Goal: Task Accomplishment & Management: Manage account settings

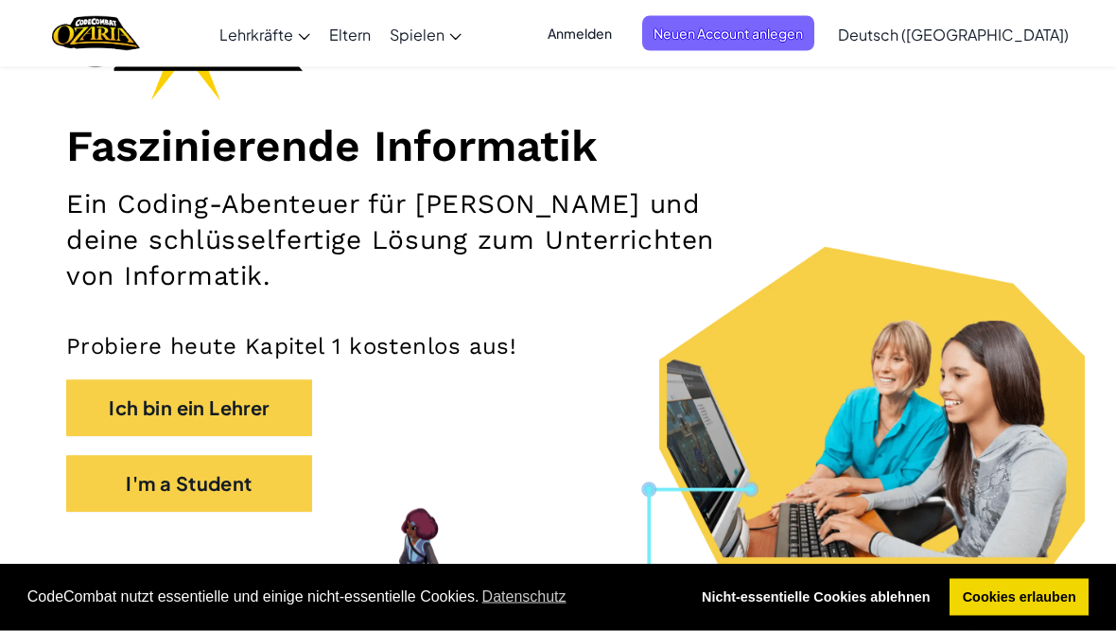
scroll to position [185, 0]
click at [168, 493] on button "I'm a Student" at bounding box center [189, 483] width 246 height 57
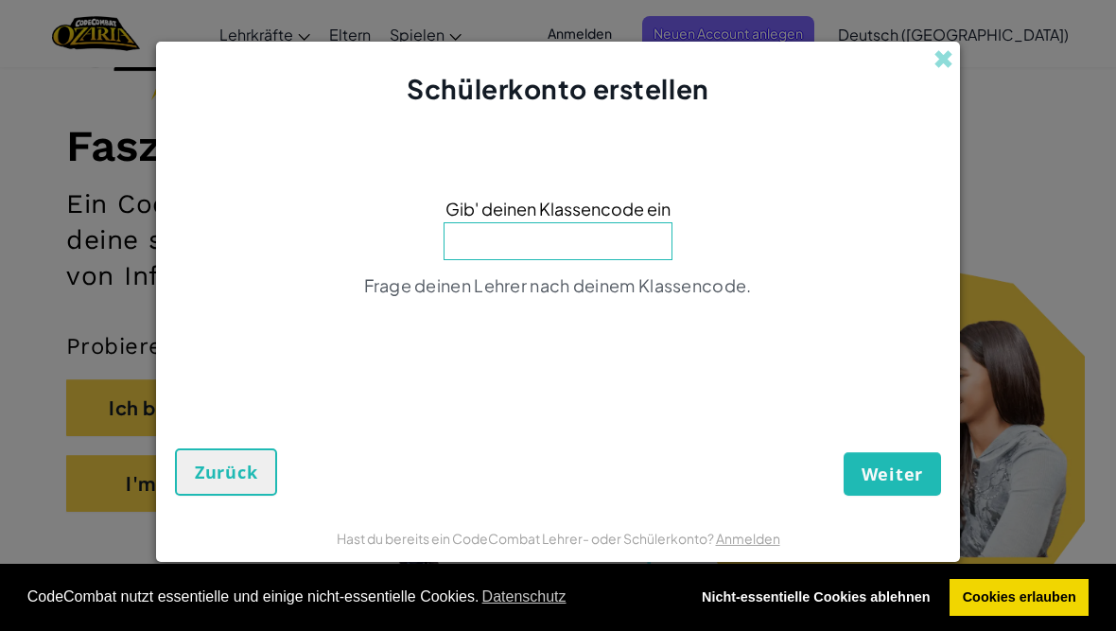
click at [725, 546] on link "Anmelden" at bounding box center [748, 537] width 64 height 17
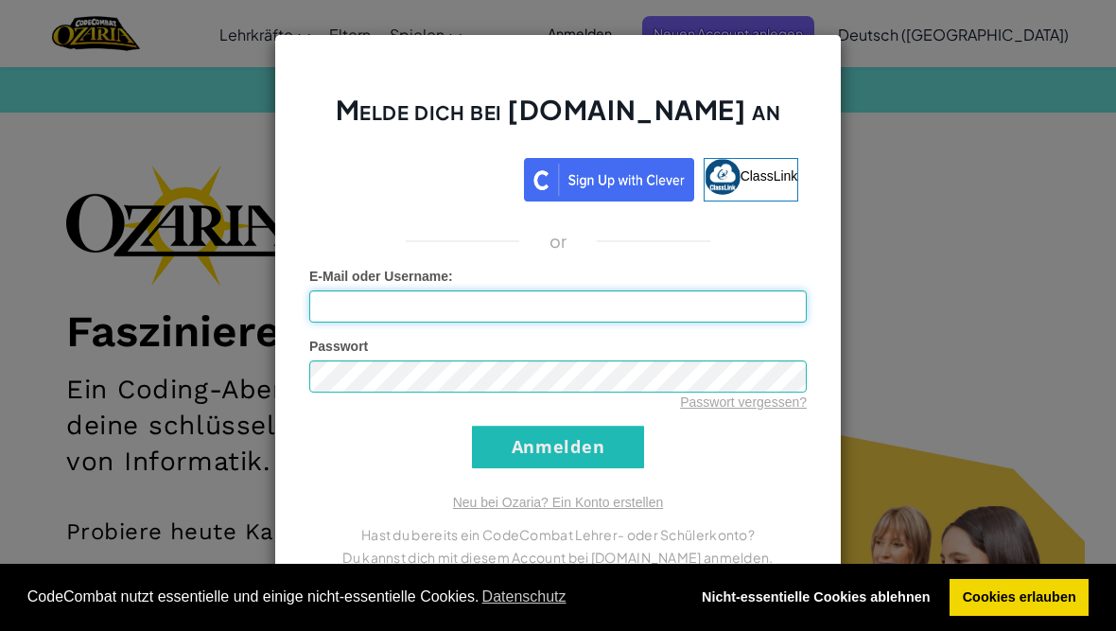
click at [376, 322] on input "E-Mail oder Username :" at bounding box center [557, 306] width 497 height 32
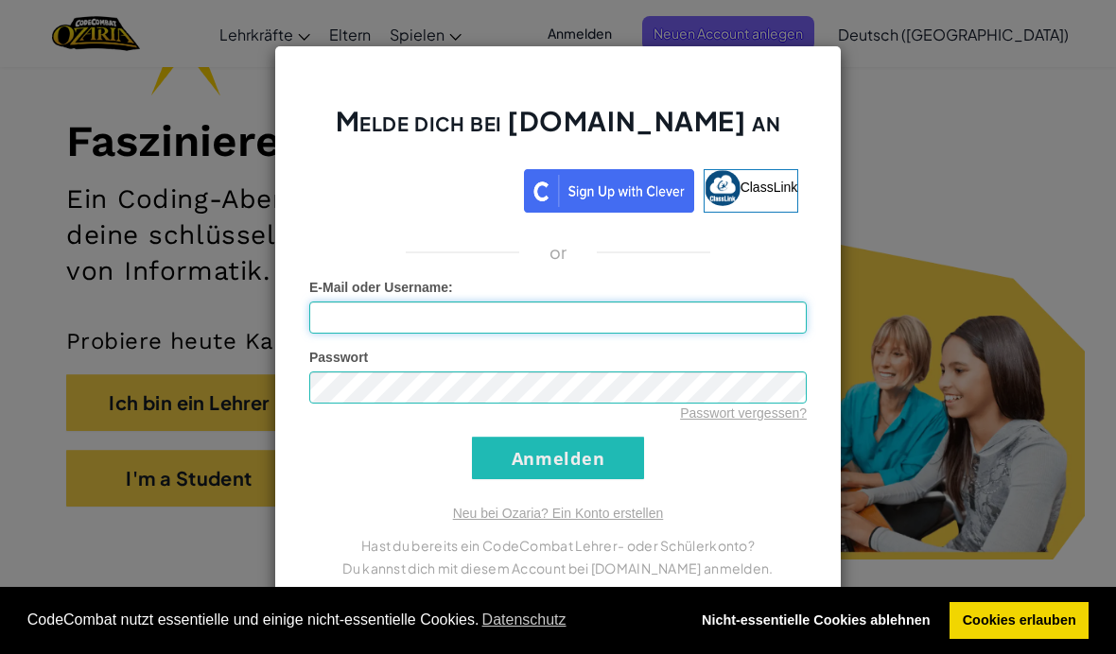
scroll to position [380, 0]
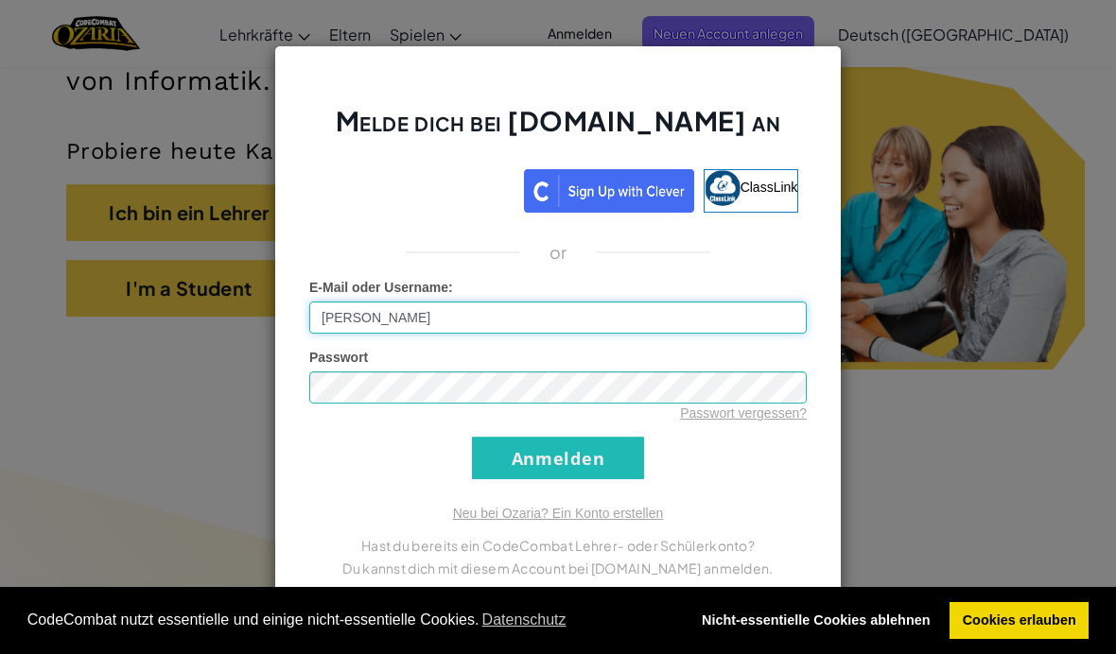
type input "[PERSON_NAME]"
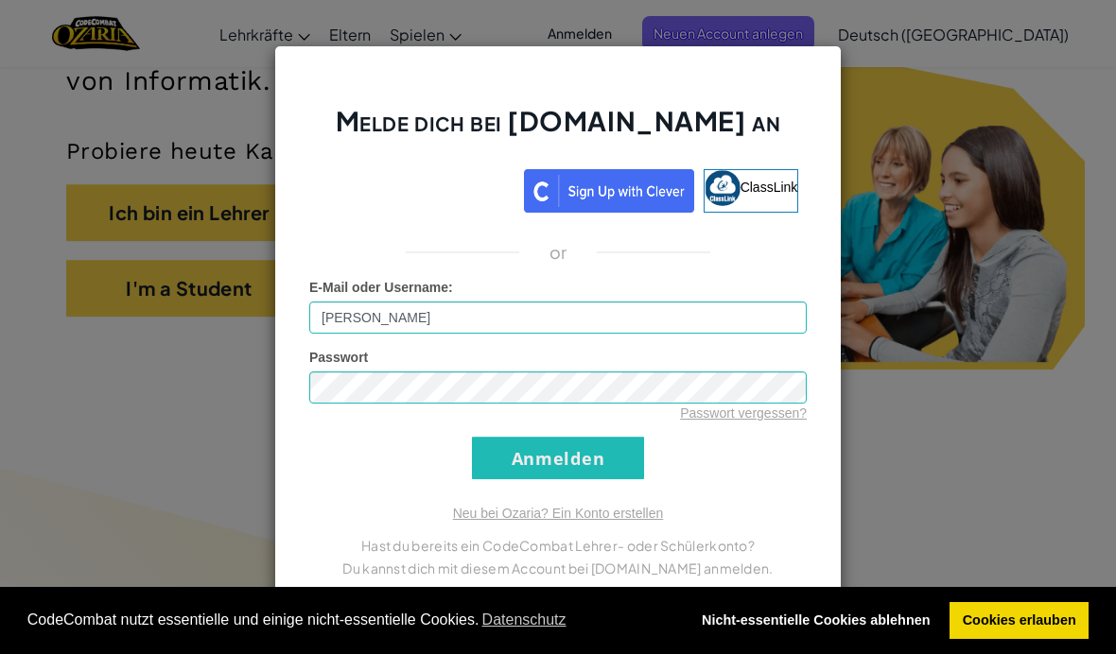
click at [601, 445] on input "Anmelden" at bounding box center [558, 458] width 172 height 43
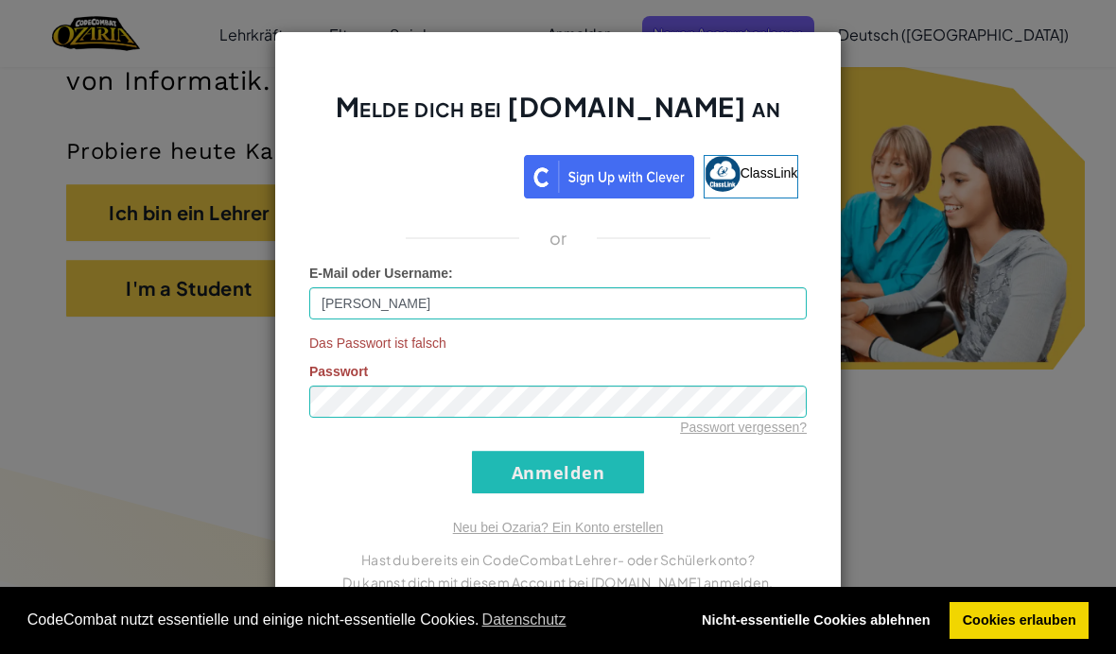
click at [568, 482] on input "Anmelden" at bounding box center [558, 472] width 172 height 43
